Goal: Task Accomplishment & Management: Complete application form

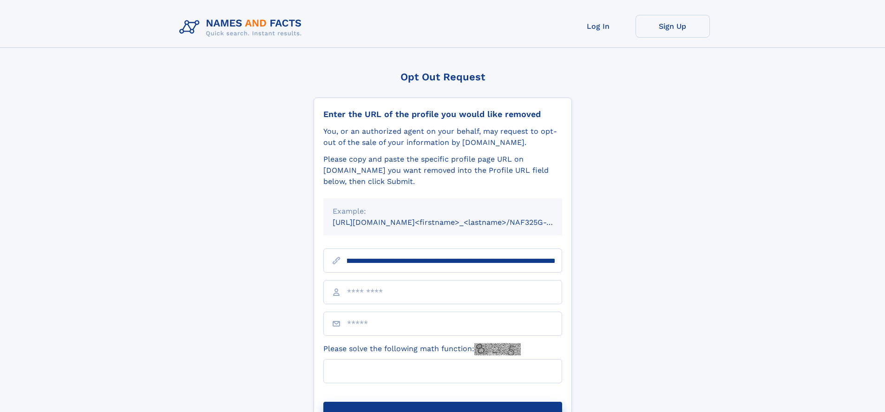
scroll to position [0, 101]
type input "**********"
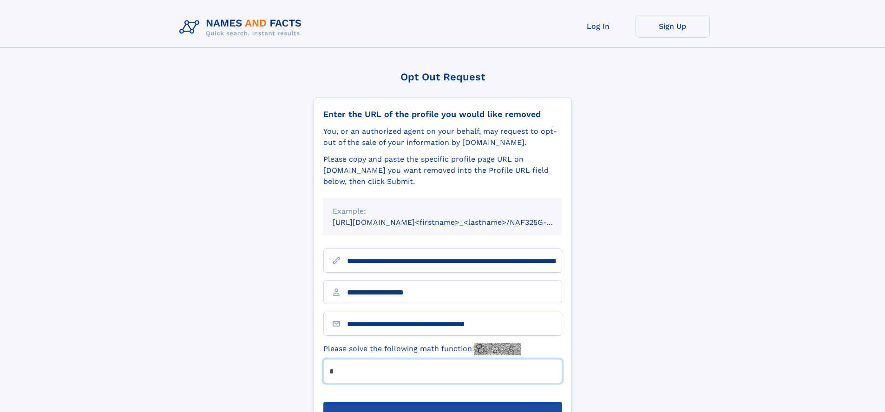
type input "*"
click at [442, 402] on button "Submit Opt Out Request" at bounding box center [442, 417] width 239 height 30
